Goal: Task Accomplishment & Management: Complete application form

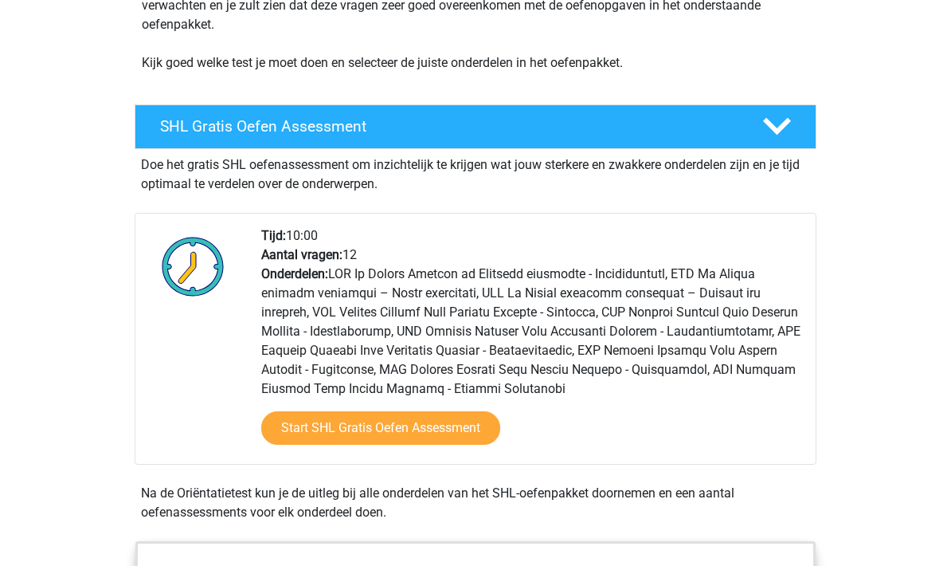
scroll to position [235, 0]
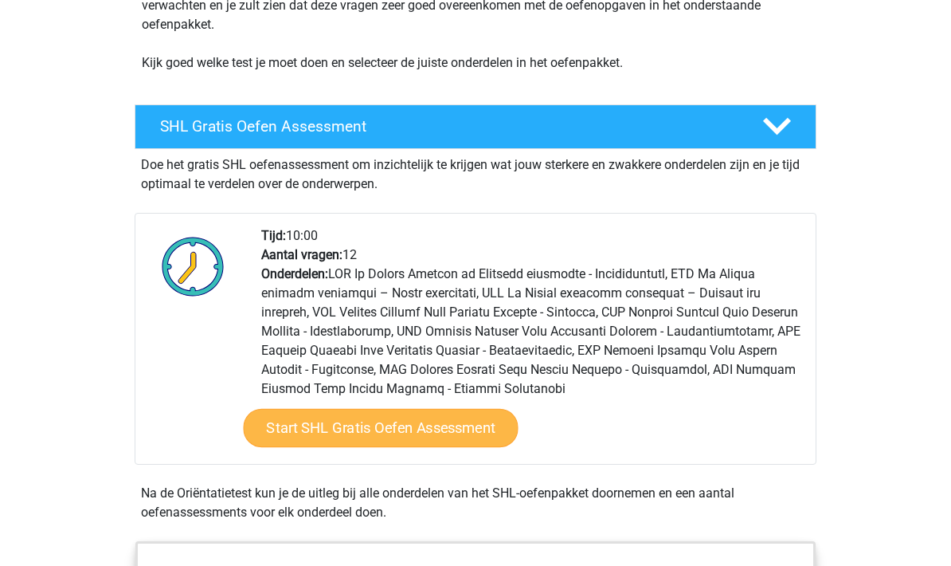
click at [486, 425] on link "Start SHL Gratis Oefen Assessment" at bounding box center [381, 428] width 275 height 38
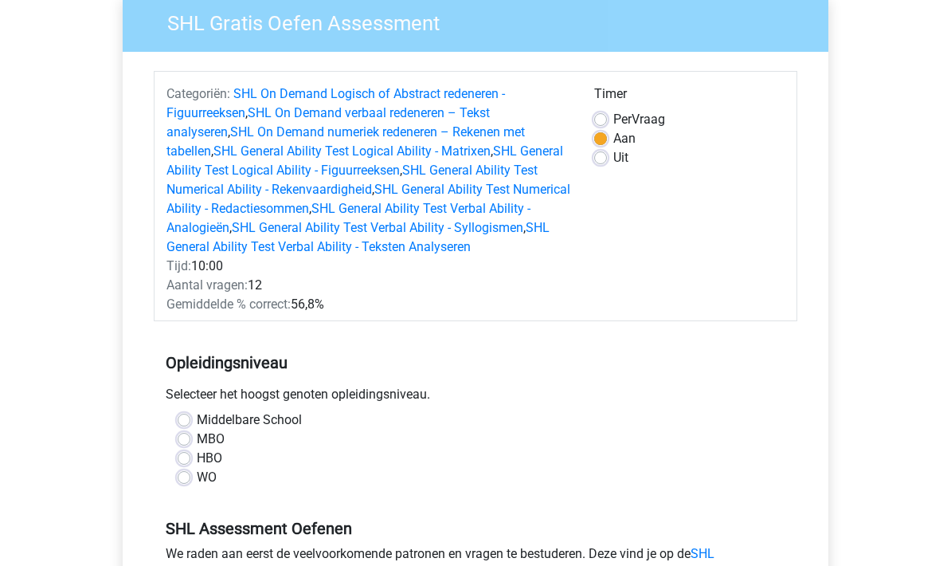
scroll to position [354, 0]
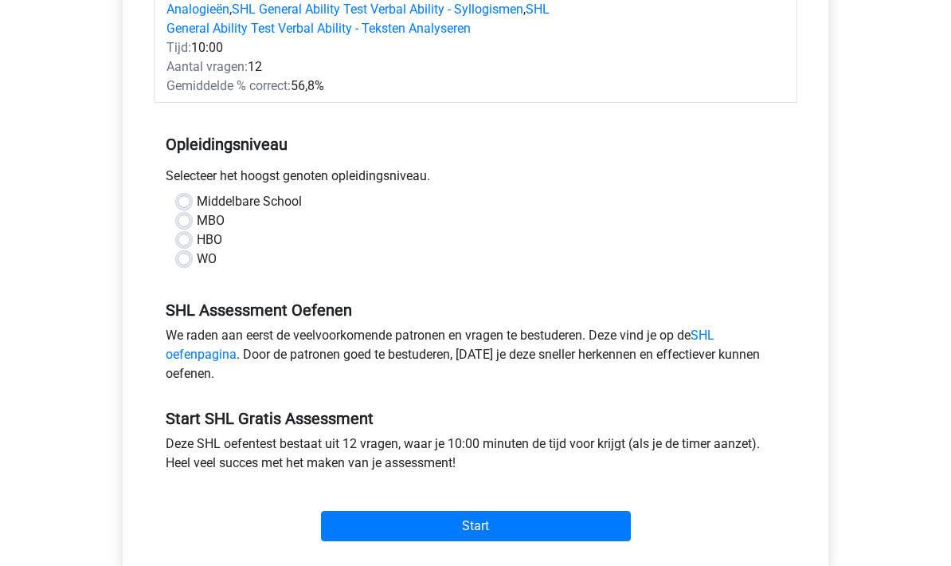
click at [197, 264] on label "WO" at bounding box center [207, 258] width 20 height 19
click at [188, 264] on input "WO" at bounding box center [184, 257] width 13 height 16
radio input "true"
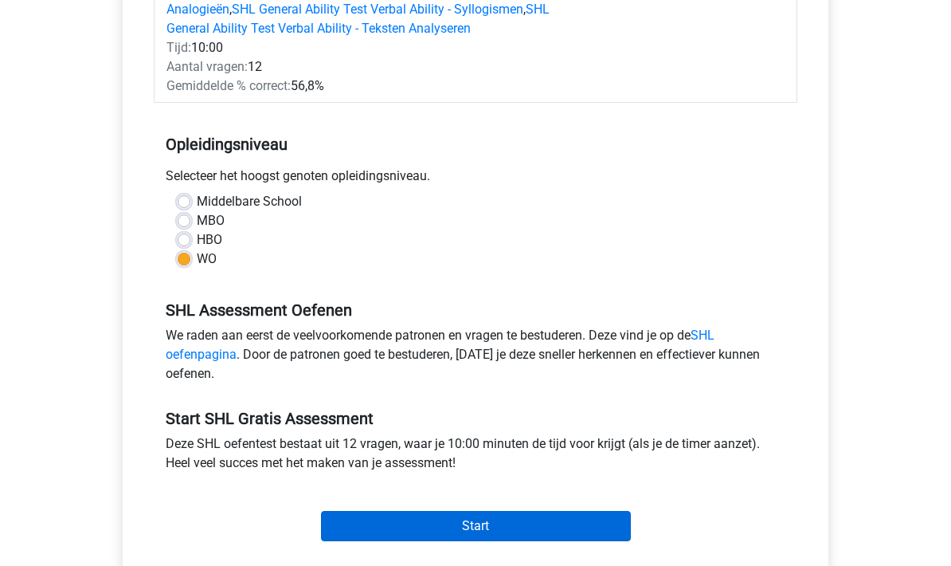
click at [507, 528] on input "Start" at bounding box center [476, 526] width 310 height 30
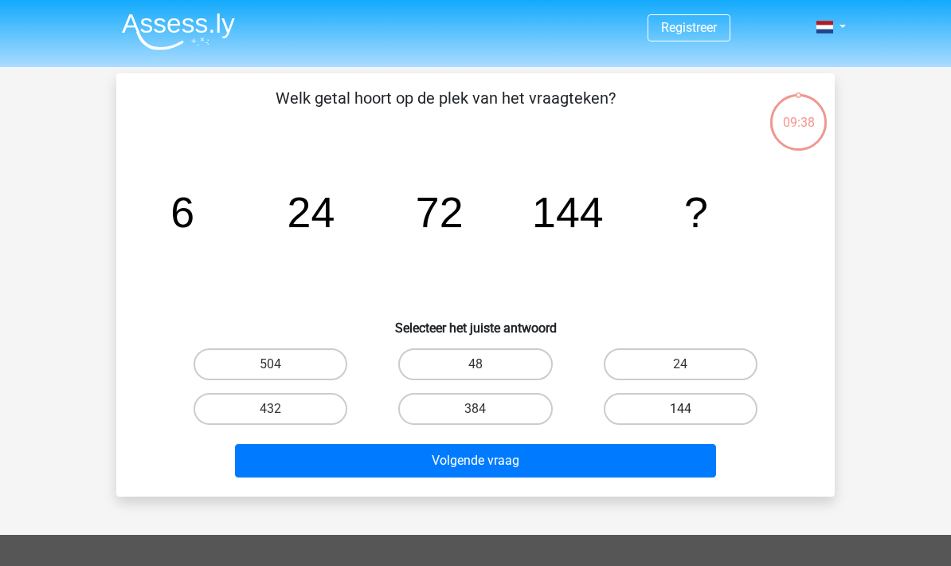
click at [699, 417] on label "144" at bounding box center [681, 409] width 154 height 32
click at [691, 417] on input "144" at bounding box center [685, 414] width 10 height 10
radio input "true"
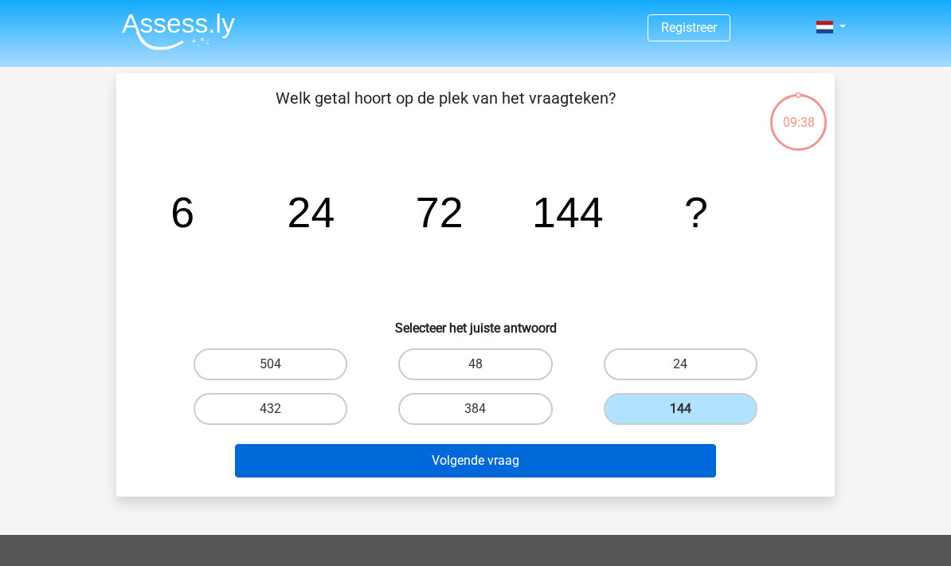
click at [647, 461] on button "Volgende vraag" at bounding box center [476, 460] width 482 height 33
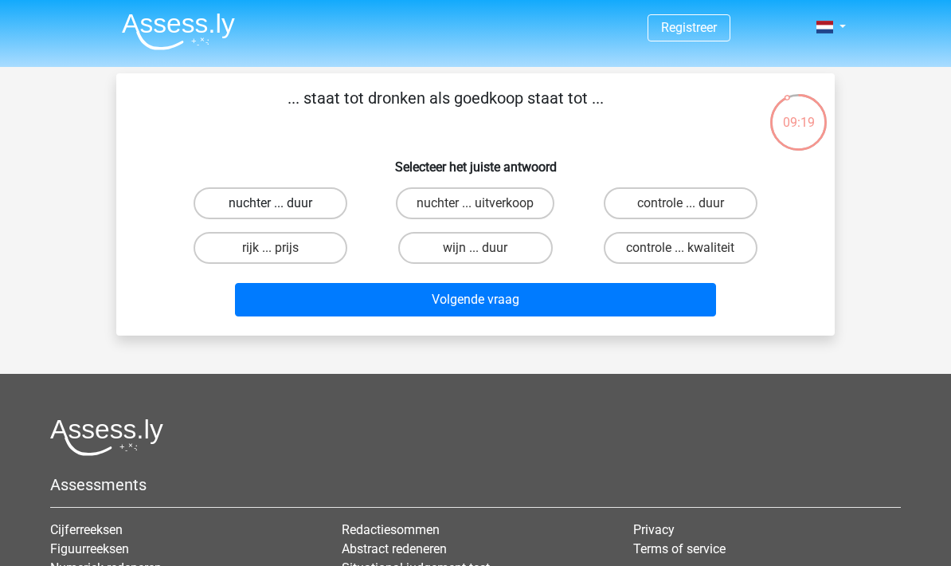
click at [296, 202] on label "nuchter ... duur" at bounding box center [271, 203] width 154 height 32
click at [281, 203] on input "nuchter ... duur" at bounding box center [276, 208] width 10 height 10
radio input "true"
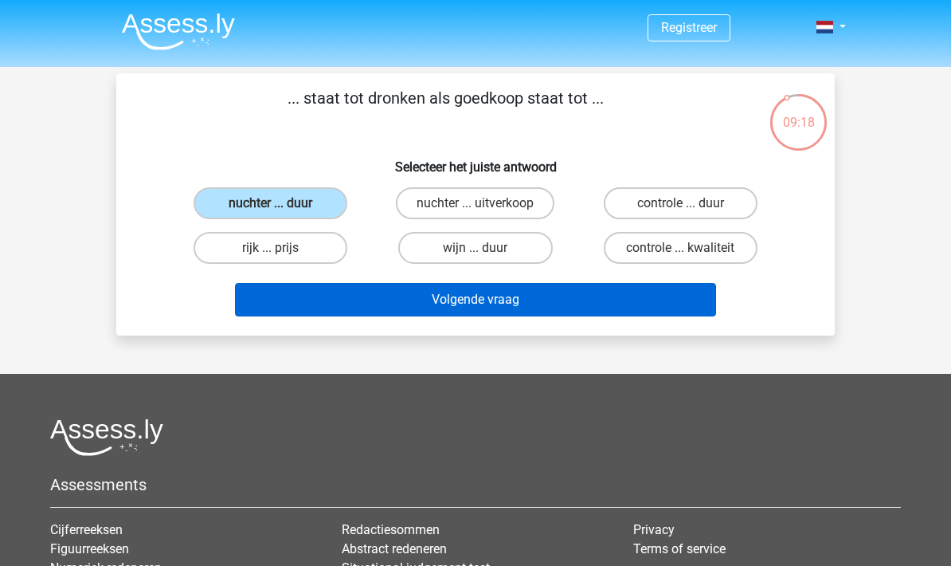
click at [495, 295] on button "Volgende vraag" at bounding box center [476, 299] width 482 height 33
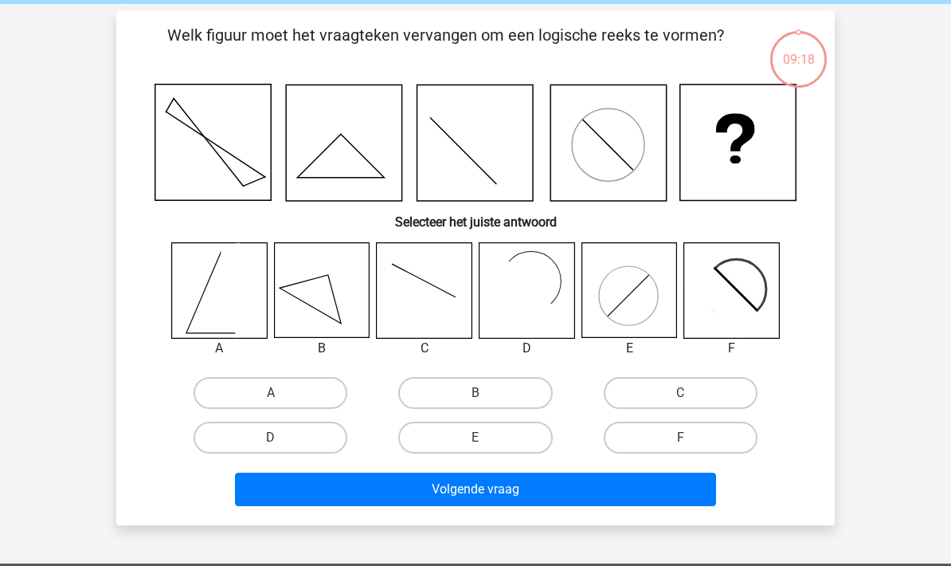
scroll to position [73, 0]
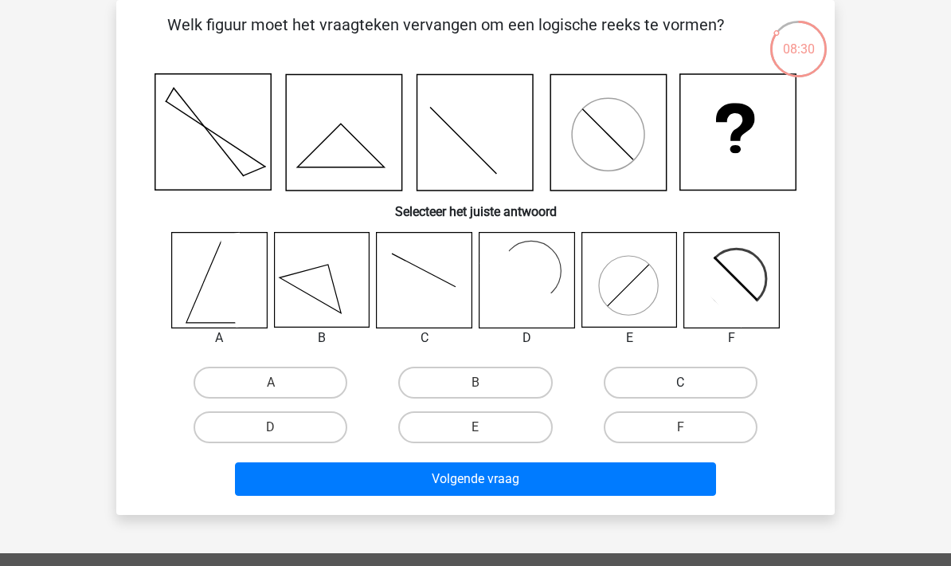
click at [701, 375] on label "C" at bounding box center [681, 382] width 154 height 32
click at [691, 382] on input "C" at bounding box center [685, 387] width 10 height 10
radio input "true"
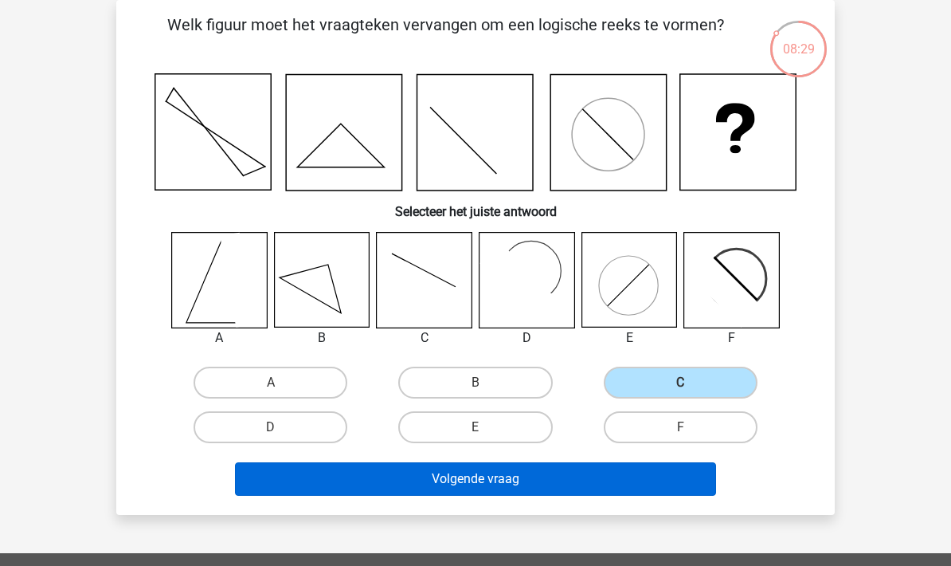
click at [656, 490] on button "Volgende vraag" at bounding box center [476, 478] width 482 height 33
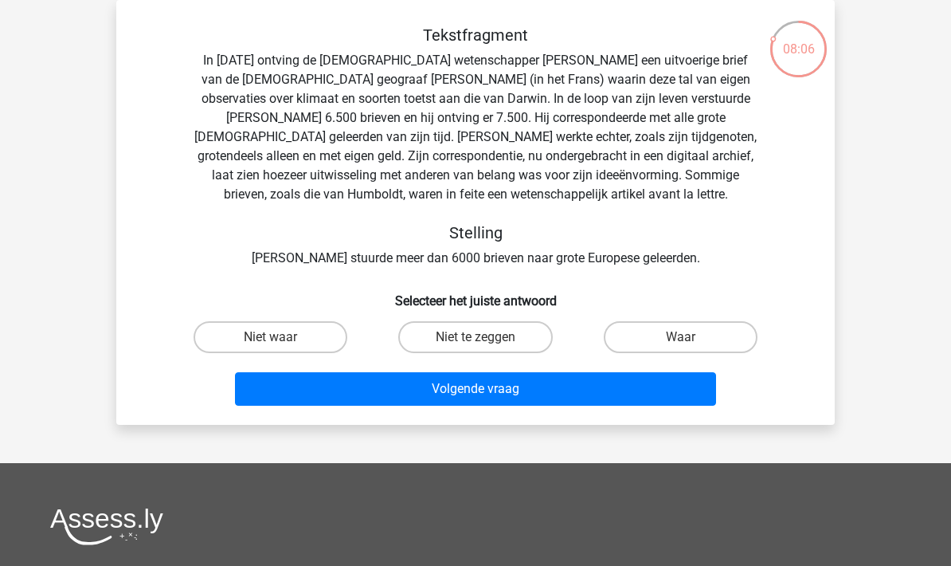
click at [722, 366] on div "Volgende vraag" at bounding box center [475, 385] width 667 height 53
click at [733, 335] on label "Waar" at bounding box center [681, 337] width 154 height 32
click at [691, 337] on input "Waar" at bounding box center [685, 342] width 10 height 10
radio input "true"
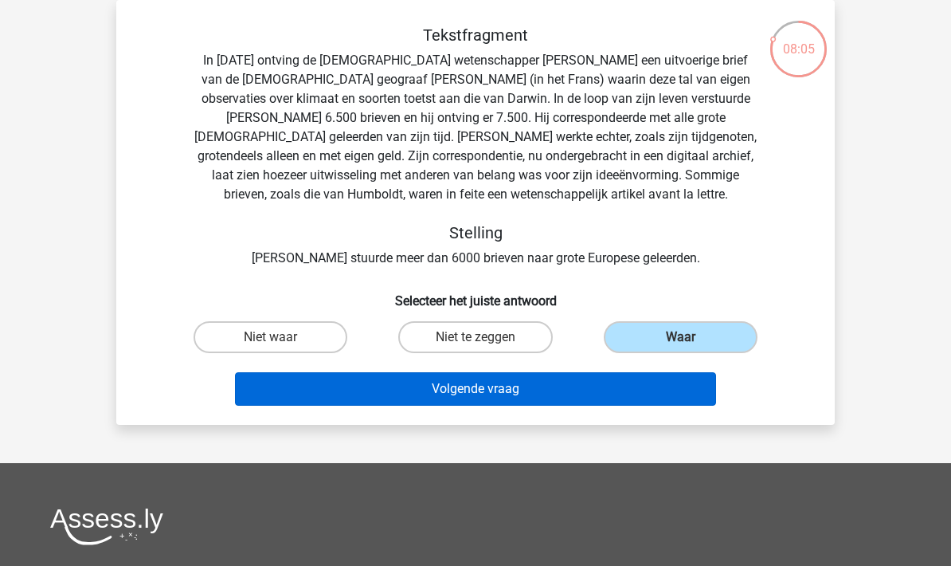
click at [686, 397] on button "Volgende vraag" at bounding box center [476, 388] width 482 height 33
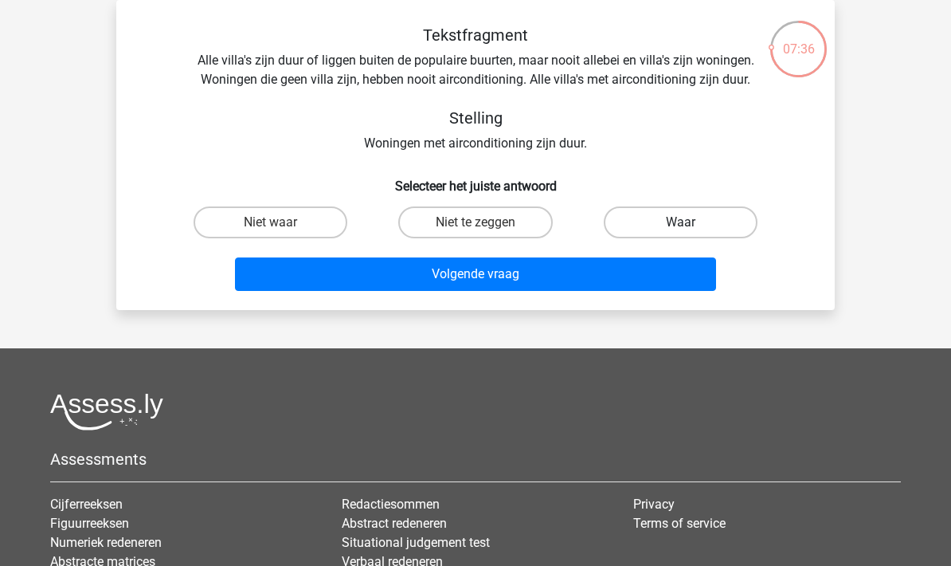
click at [712, 218] on label "Waar" at bounding box center [681, 222] width 154 height 32
click at [691, 222] on input "Waar" at bounding box center [685, 227] width 10 height 10
radio input "true"
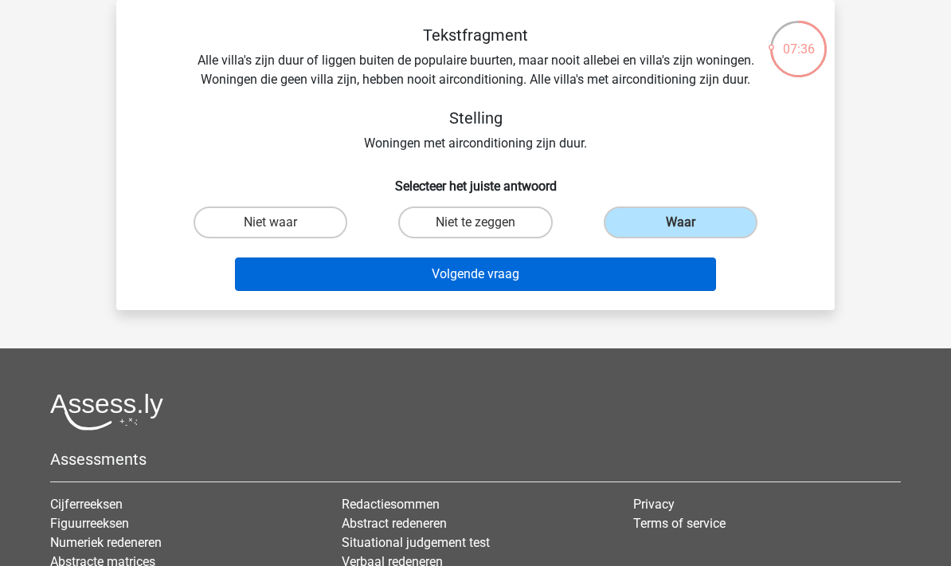
click at [659, 281] on button "Volgende vraag" at bounding box center [476, 273] width 482 height 33
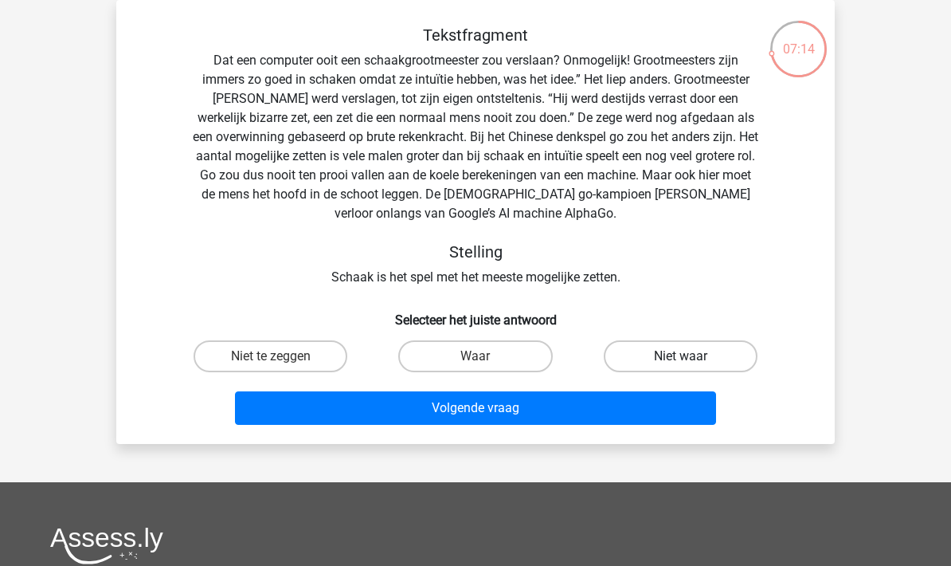
click at [681, 348] on label "Niet waar" at bounding box center [681, 356] width 154 height 32
click at [681, 356] on input "Niet waar" at bounding box center [685, 361] width 10 height 10
radio input "true"
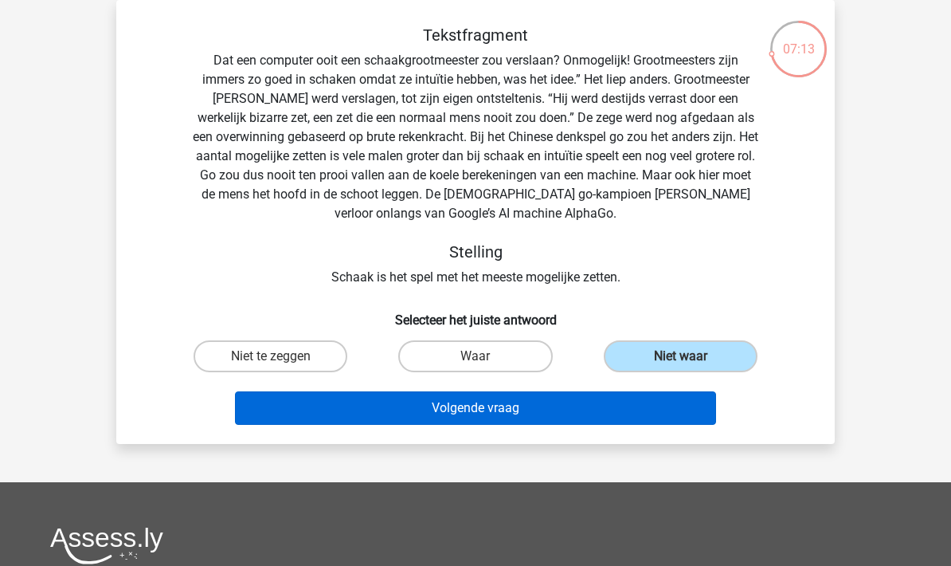
click at [670, 409] on button "Volgende vraag" at bounding box center [476, 407] width 482 height 33
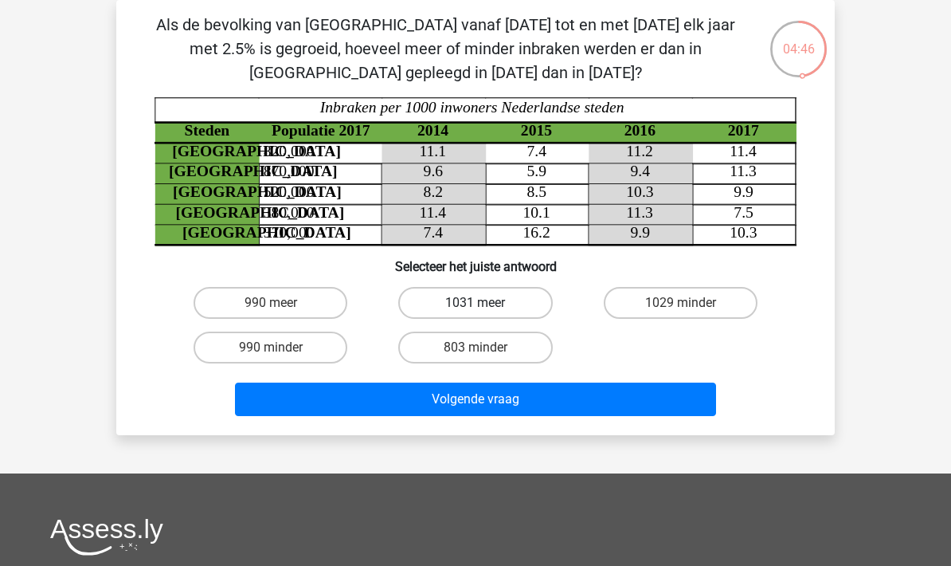
click at [515, 301] on label "1031 meer" at bounding box center [475, 303] width 154 height 32
click at [486, 303] on input "1031 meer" at bounding box center [480, 308] width 10 height 10
radio input "true"
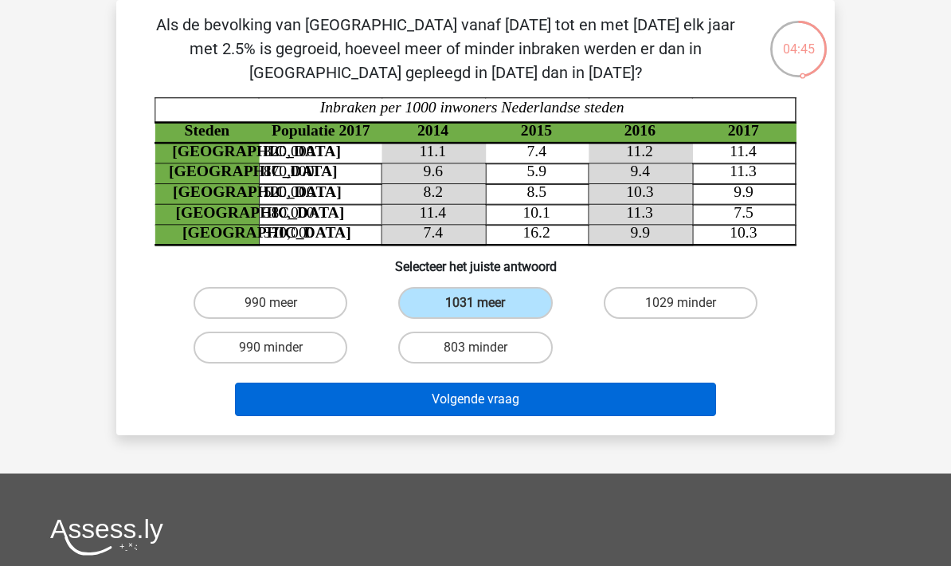
click at [558, 393] on button "Volgende vraag" at bounding box center [476, 398] width 482 height 33
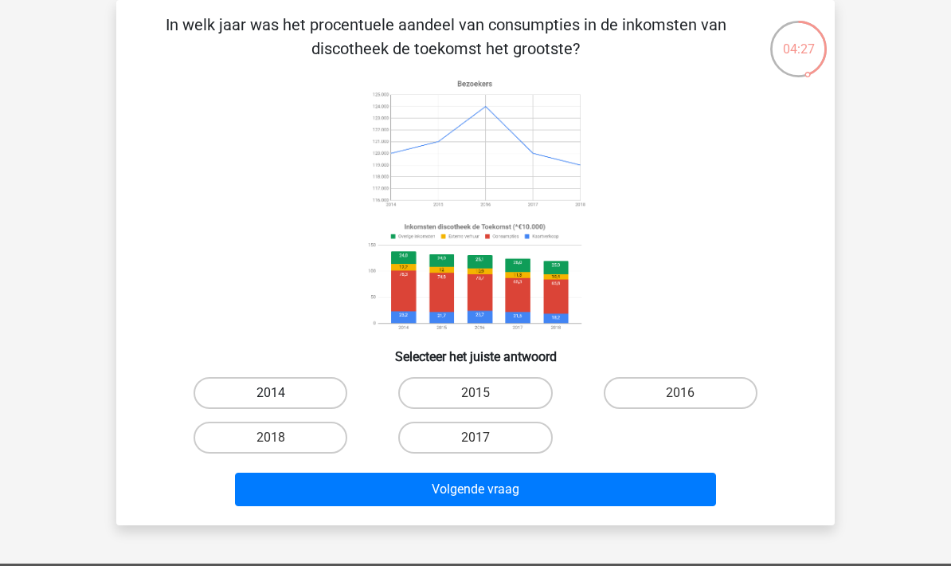
click at [301, 390] on label "2014" at bounding box center [271, 393] width 154 height 32
click at [281, 393] on input "2014" at bounding box center [276, 398] width 10 height 10
radio input "true"
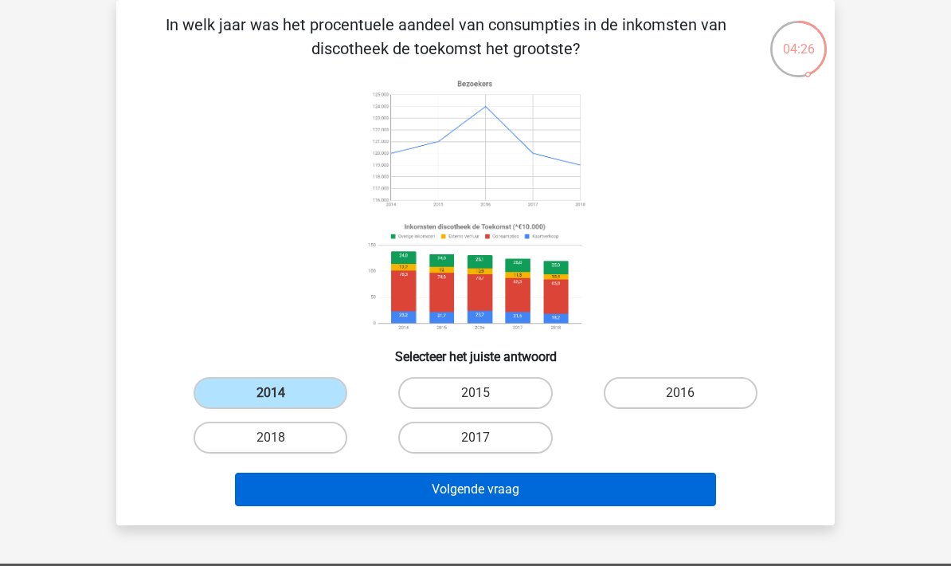
click at [378, 497] on button "Volgende vraag" at bounding box center [476, 488] width 482 height 33
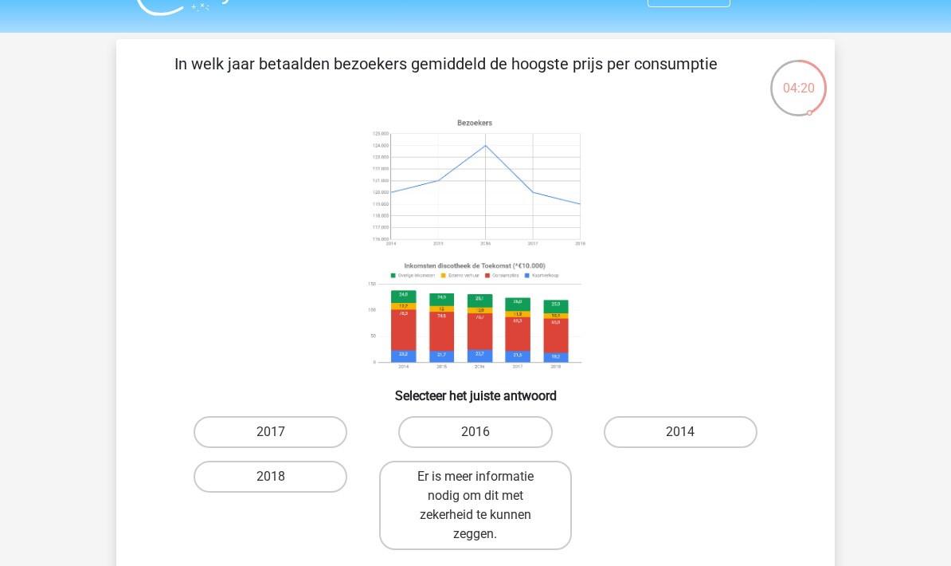
scroll to position [34, 0]
click at [708, 431] on label "2014" at bounding box center [681, 432] width 154 height 32
click at [691, 432] on input "2014" at bounding box center [685, 437] width 10 height 10
radio input "true"
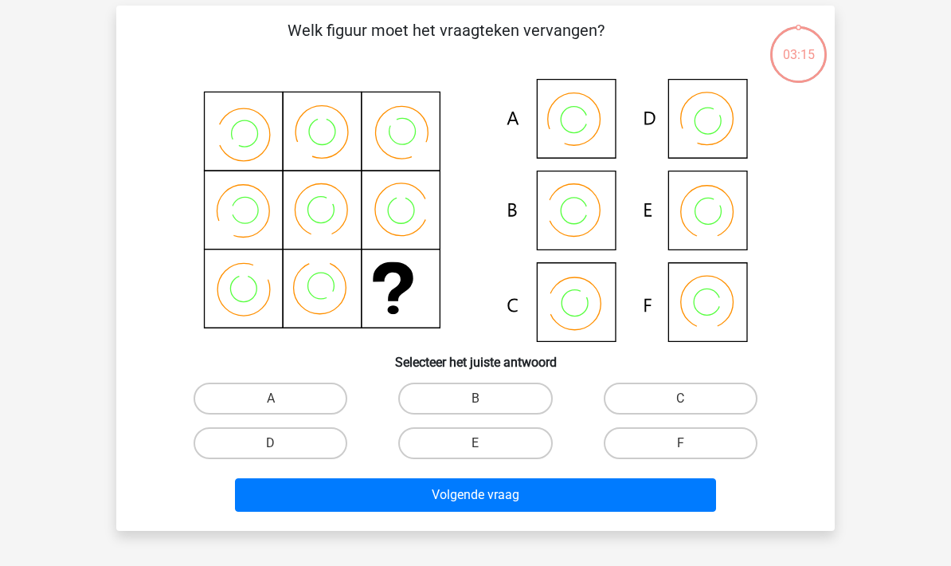
scroll to position [73, 0]
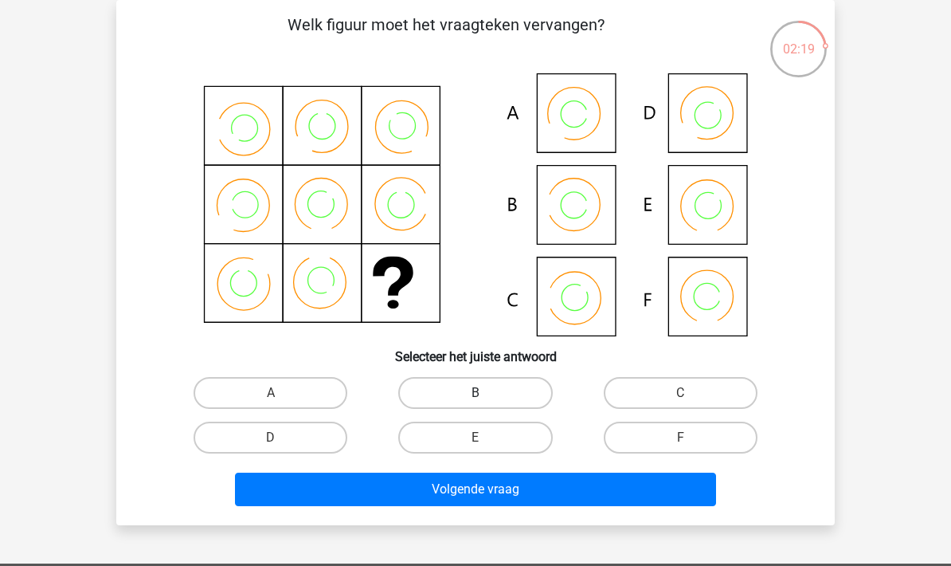
click at [504, 383] on label "B" at bounding box center [475, 393] width 154 height 32
click at [486, 393] on input "B" at bounding box center [480, 398] width 10 height 10
radio input "true"
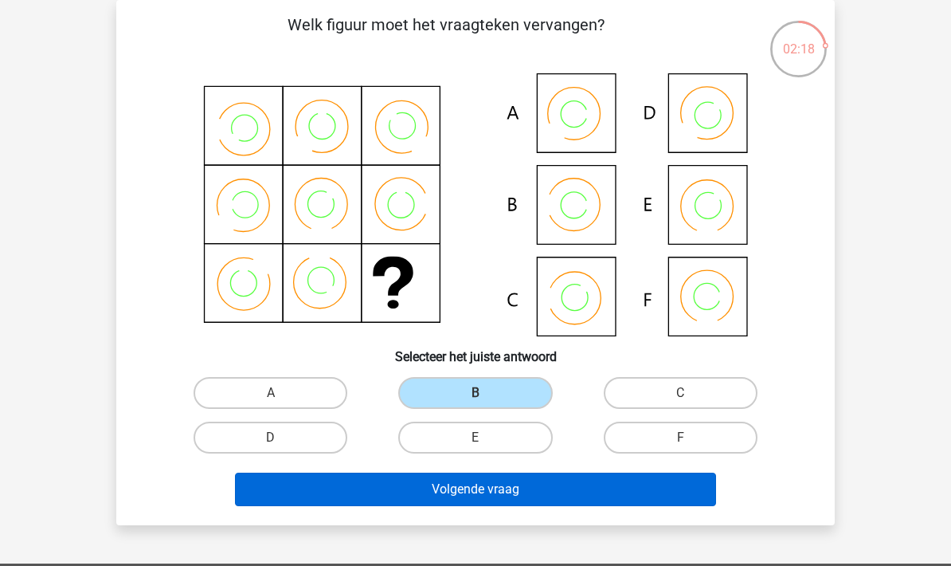
click at [507, 483] on button "Volgende vraag" at bounding box center [476, 488] width 482 height 33
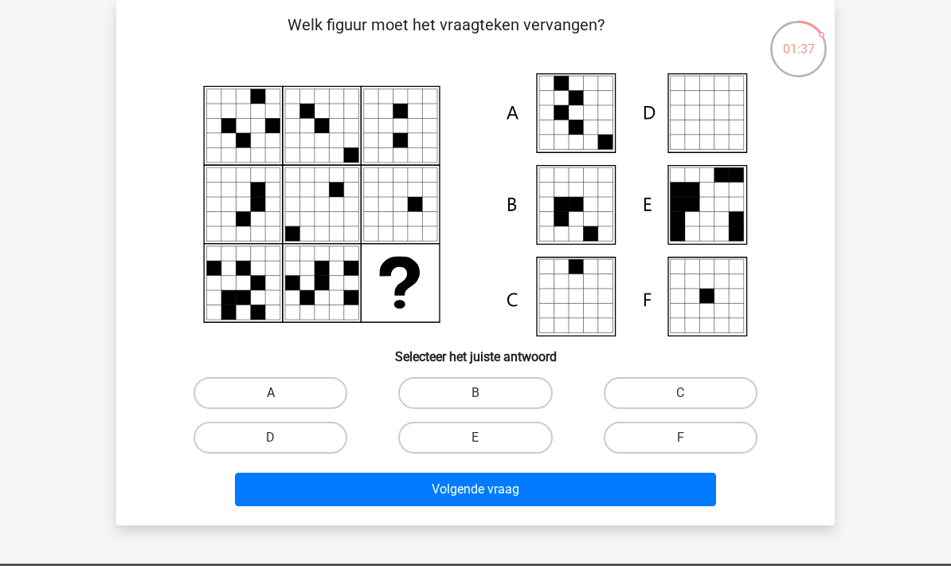
click at [309, 381] on label "A" at bounding box center [271, 393] width 154 height 32
click at [281, 393] on input "A" at bounding box center [276, 398] width 10 height 10
radio input "true"
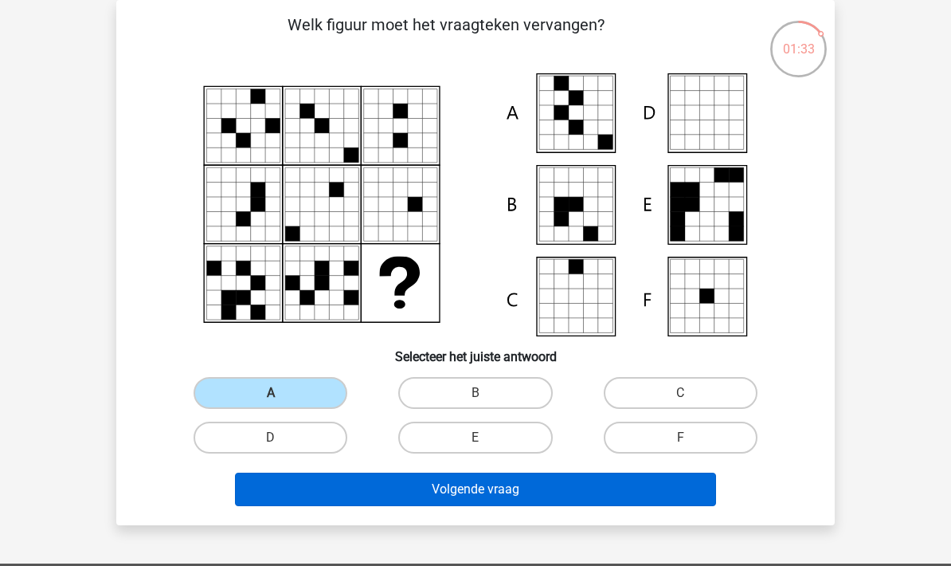
click at [397, 499] on button "Volgende vraag" at bounding box center [476, 488] width 482 height 33
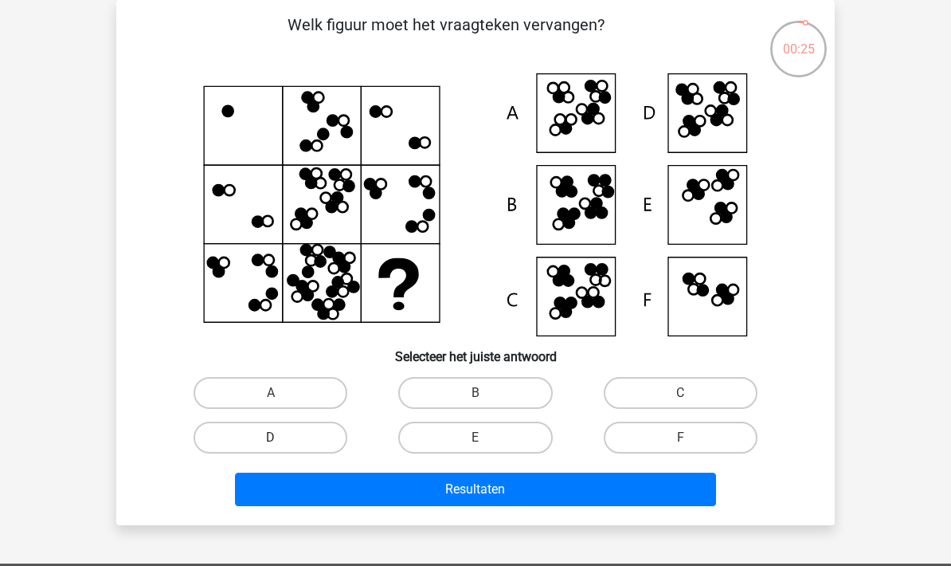
click at [319, 437] on label "D" at bounding box center [271, 437] width 154 height 32
click at [281, 437] on input "D" at bounding box center [276, 442] width 10 height 10
radio input "true"
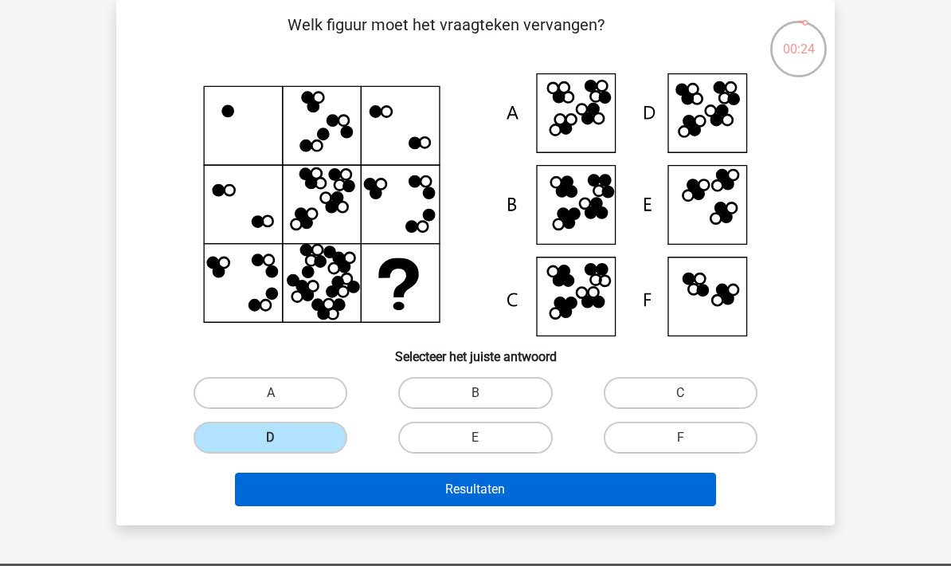
click at [375, 500] on button "Resultaten" at bounding box center [476, 488] width 482 height 33
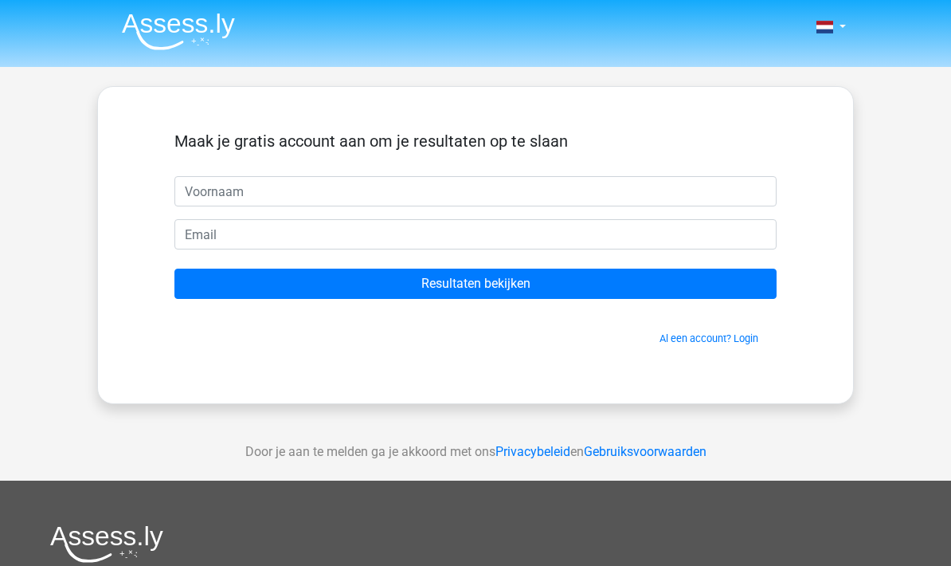
click at [482, 197] on input "text" at bounding box center [475, 191] width 602 height 30
type input "S"
type input "Sus"
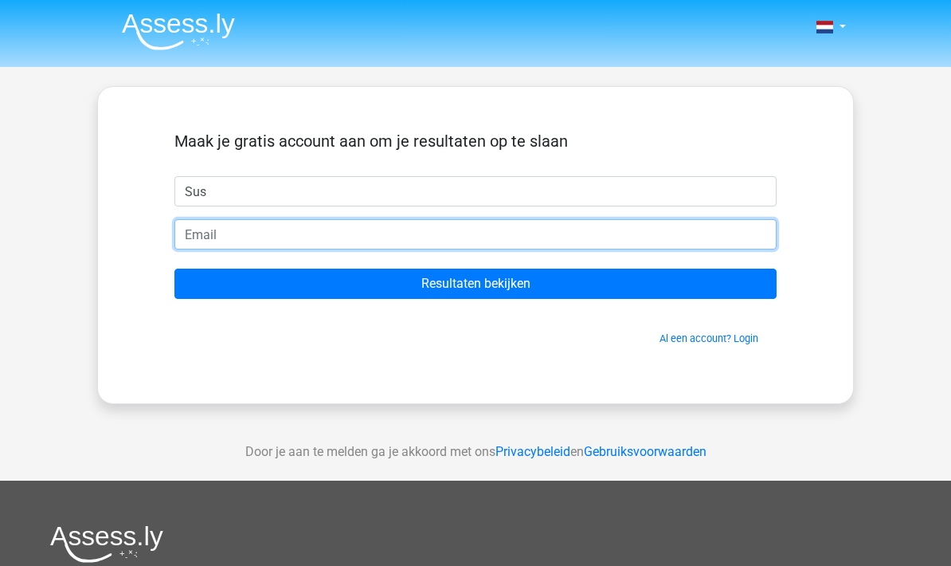
click at [345, 221] on input "email" at bounding box center [475, 234] width 602 height 30
type input "suzyhu.xz@gmail.com"
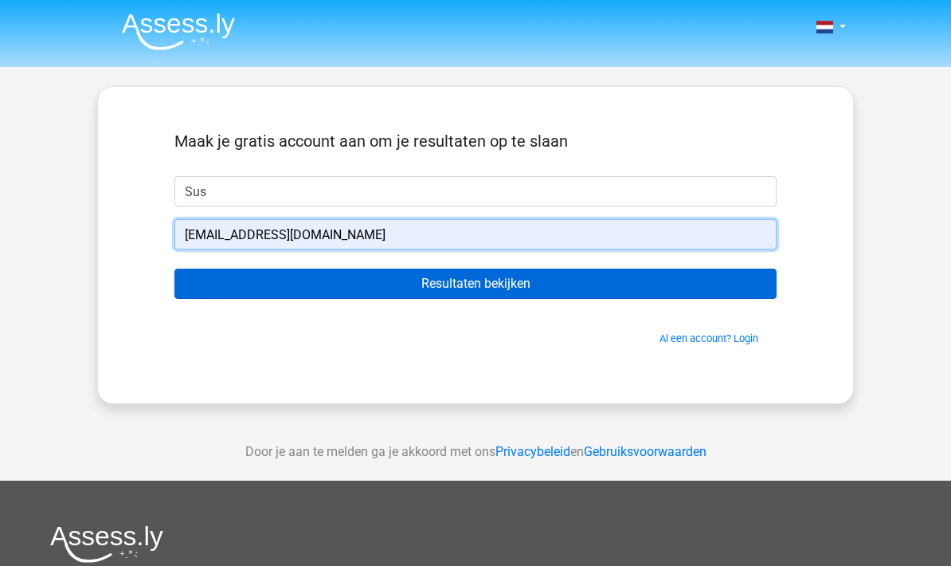
click at [434, 277] on input "Resultaten bekijken" at bounding box center [475, 283] width 602 height 30
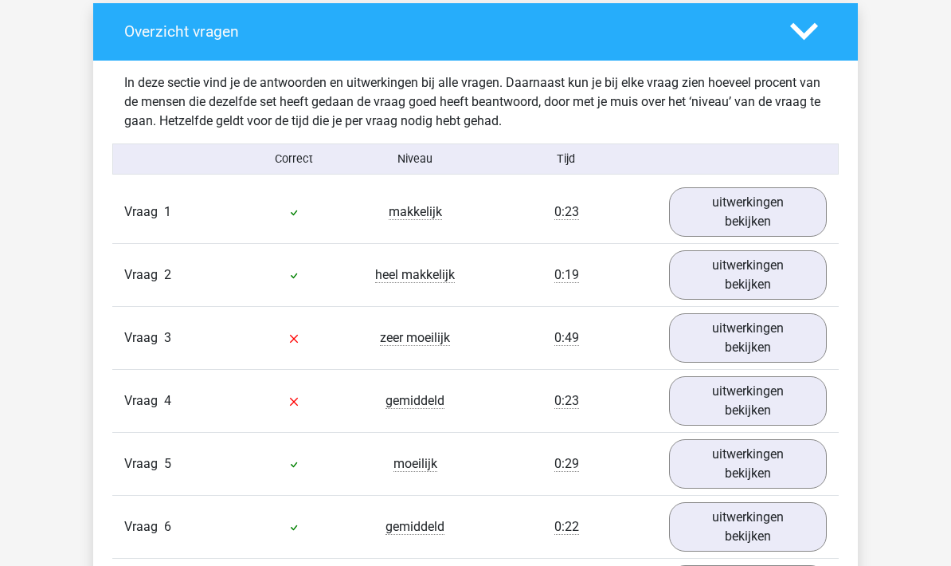
scroll to position [2104, 0]
click at [807, 309] on link "uitwerkingen bekijken" at bounding box center [748, 337] width 182 height 57
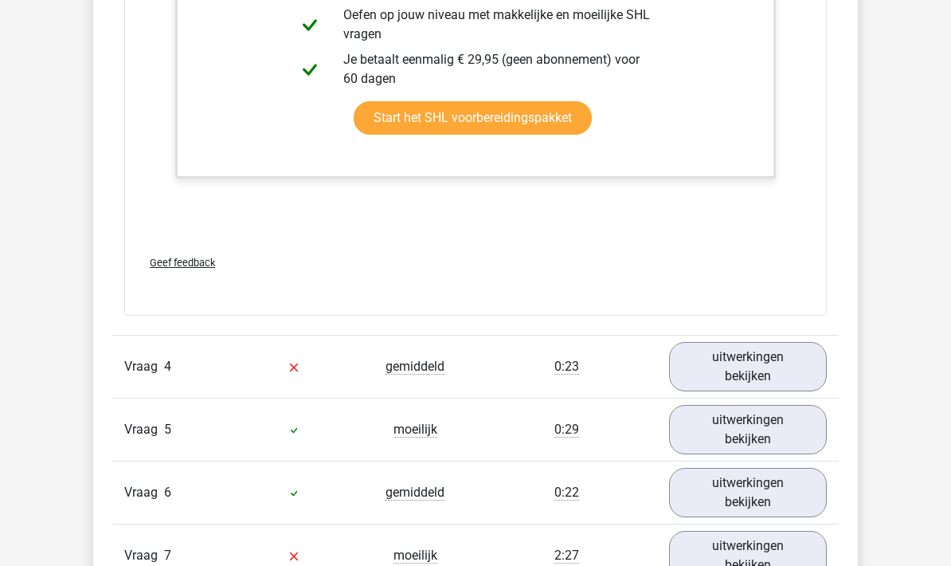
scroll to position [3442, 0]
click at [808, 348] on link "uitwerkingen bekijken" at bounding box center [748, 367] width 182 height 57
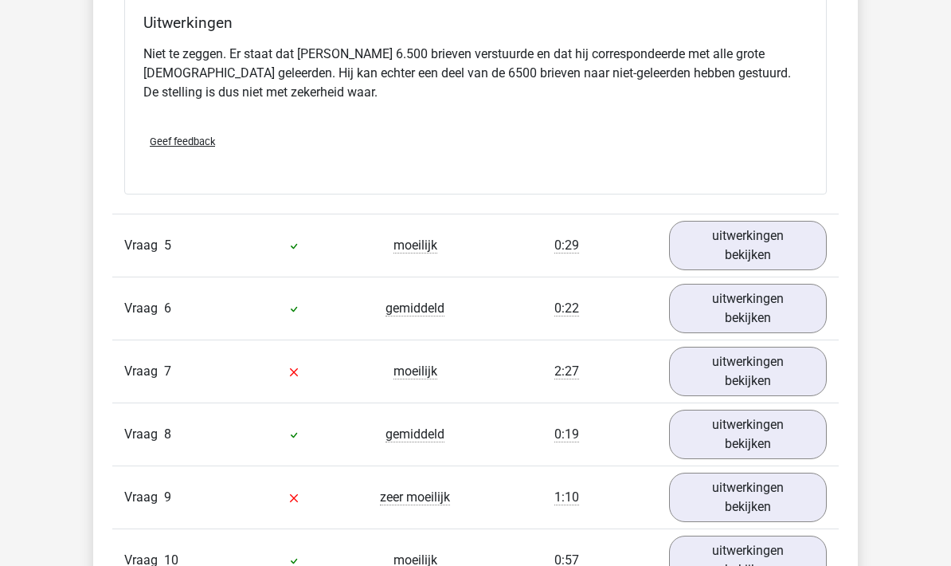
scroll to position [4211, 0]
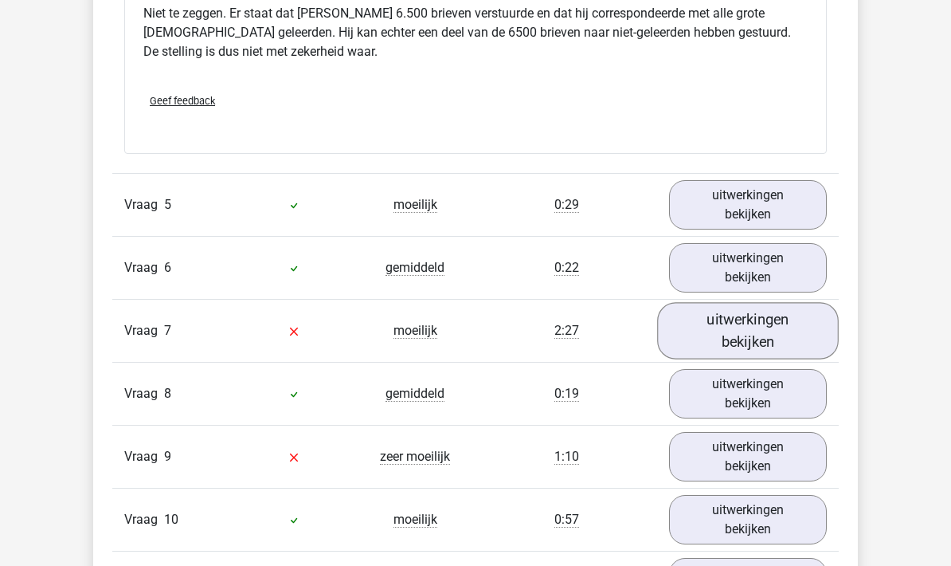
click at [820, 315] on link "uitwerkingen bekijken" at bounding box center [748, 331] width 182 height 57
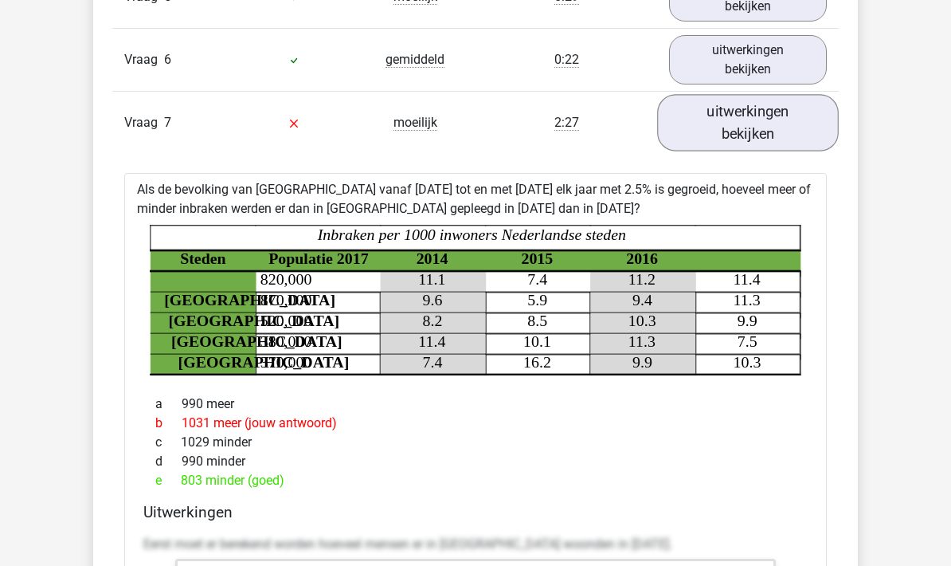
scroll to position [4419, 0]
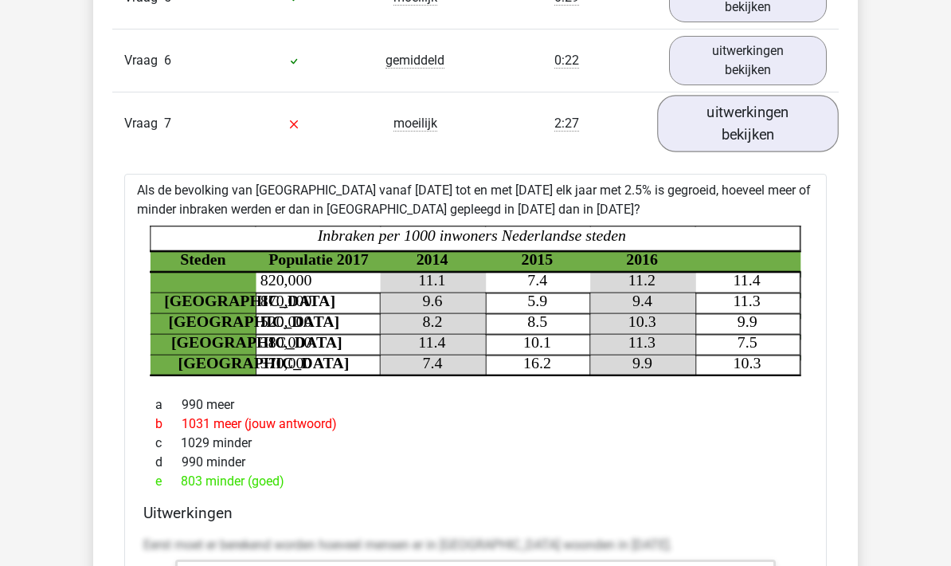
click at [791, 114] on link "uitwerkingen bekijken" at bounding box center [748, 124] width 182 height 57
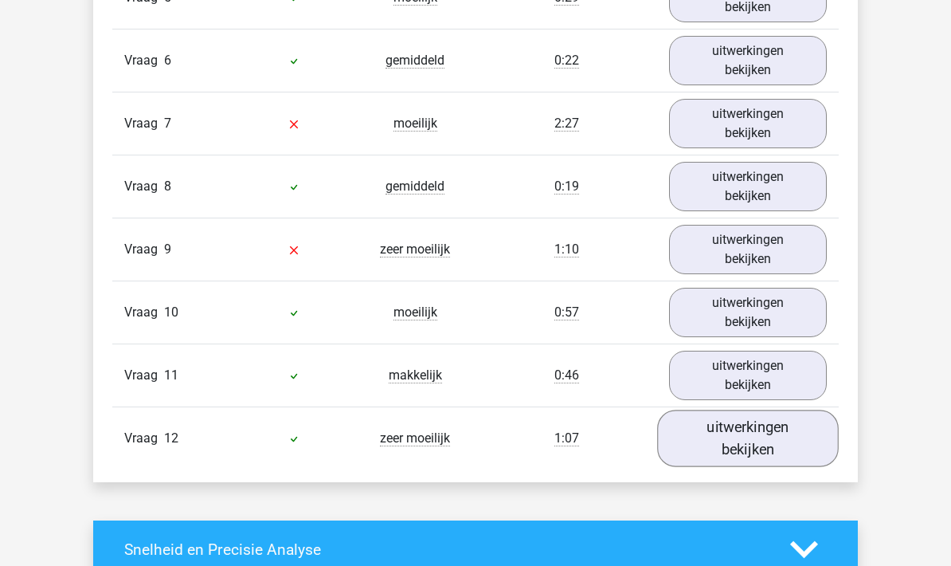
click at [778, 410] on link "uitwerkingen bekijken" at bounding box center [748, 438] width 182 height 57
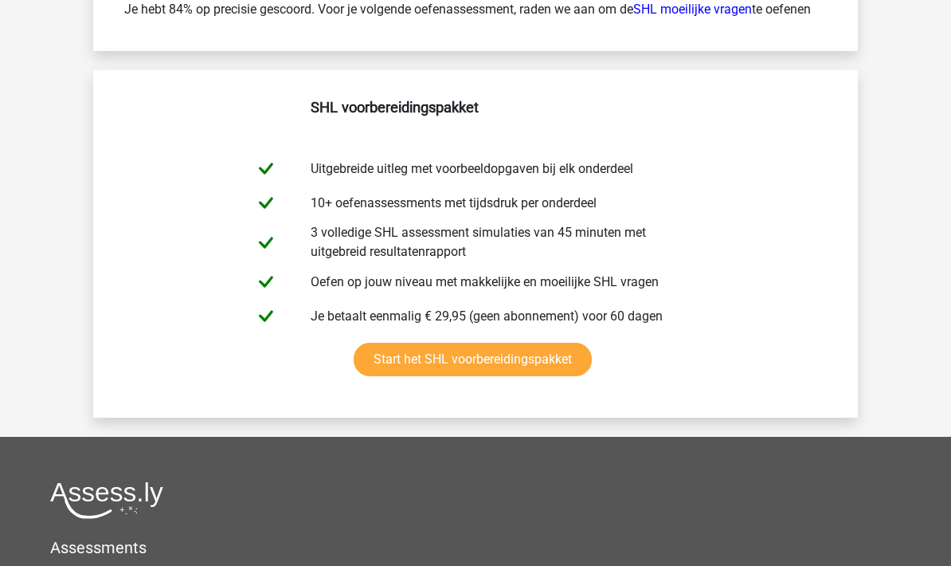
scroll to position [6408, 0]
